Goal: Task Accomplishment & Management: Manage account settings

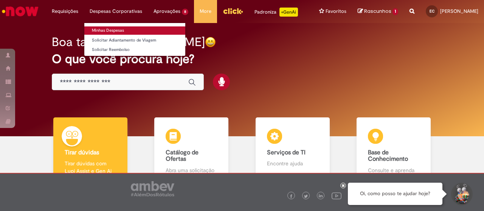
click at [110, 27] on link "Minhas Despesas" at bounding box center [134, 30] width 101 height 8
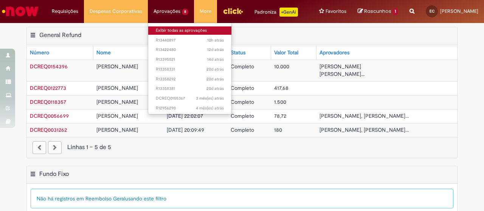
click at [167, 31] on link "Exibir todas as aprovações" at bounding box center [189, 30] width 83 height 8
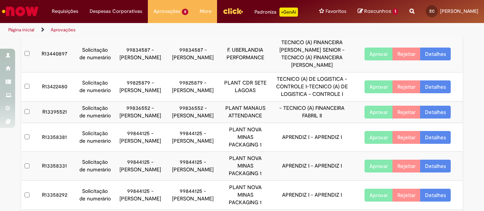
scroll to position [49, 0]
click at [425, 93] on link "Detalhes" at bounding box center [435, 86] width 31 height 13
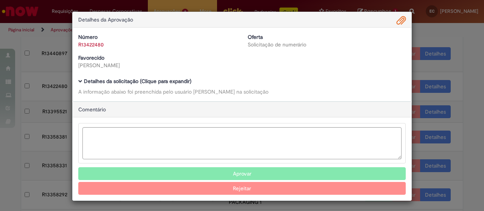
click at [399, 16] on span "Ambev Approval Modal" at bounding box center [401, 20] width 9 height 13
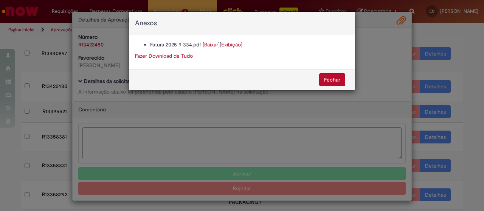
click at [229, 42] on link "Exibição" at bounding box center [231, 44] width 20 height 7
click at [240, 44] on link "Exibição" at bounding box center [231, 44] width 20 height 7
click at [227, 46] on link "Exibição" at bounding box center [231, 44] width 20 height 7
click at [214, 44] on link "Baixar" at bounding box center [211, 44] width 14 height 7
click at [332, 75] on button "Fechar" at bounding box center [332, 79] width 26 height 13
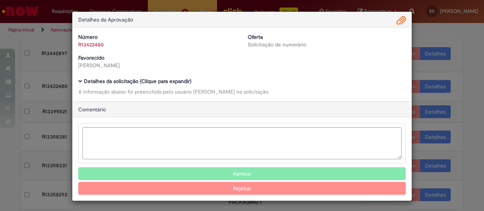
click at [303, 173] on button "Aprovar" at bounding box center [242, 174] width 328 height 13
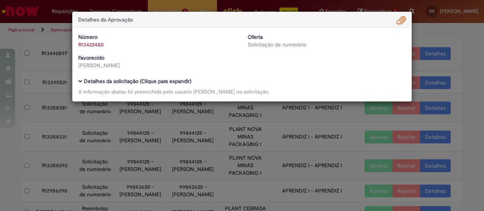
click at [434, 28] on div "Detalhes da Aprovação Número R13422480 Oferta Solicitação de numerário Favoreci…" at bounding box center [242, 105] width 484 height 211
